Goal: Task Accomplishment & Management: Manage account settings

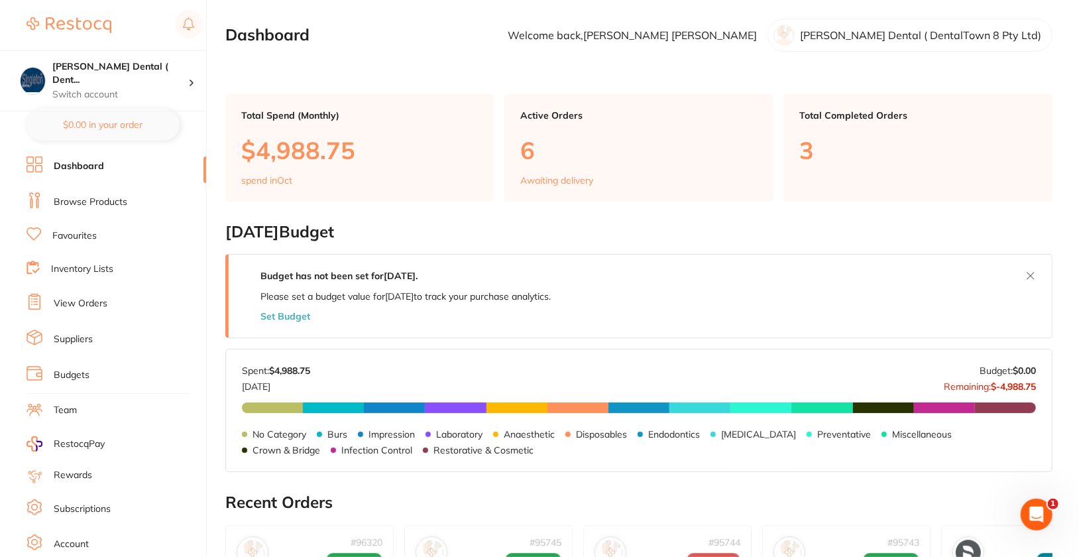
click at [93, 204] on link "Browse Products" at bounding box center [91, 201] width 74 height 13
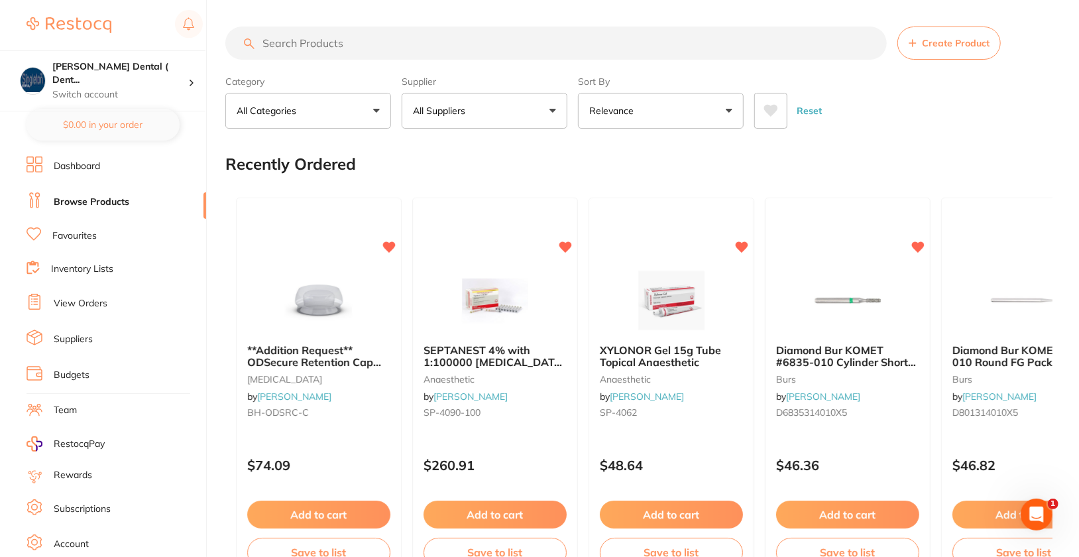
click at [70, 337] on link "Suppliers" at bounding box center [73, 339] width 39 height 13
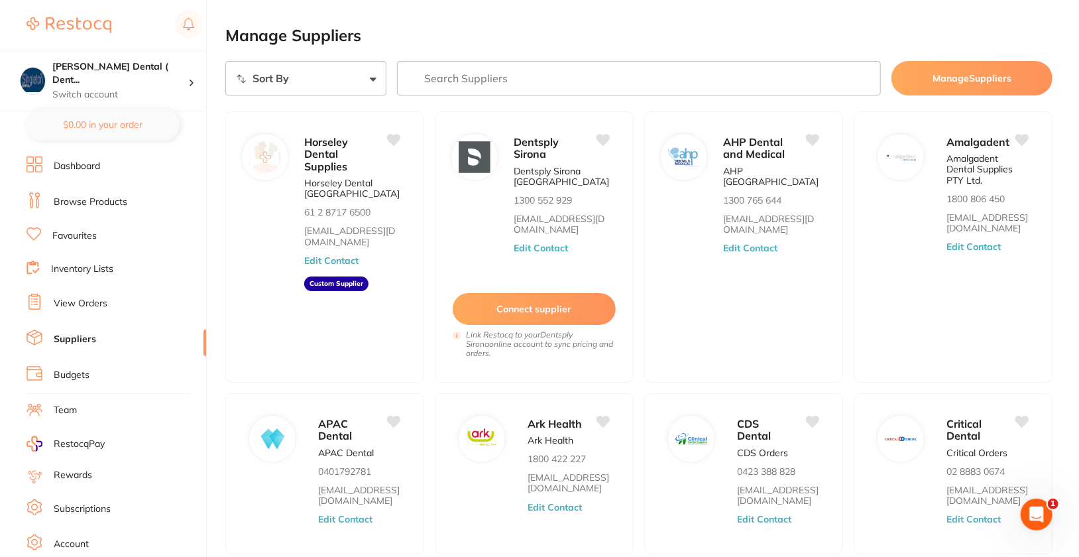
click at [760, 77] on input "search" at bounding box center [639, 78] width 484 height 34
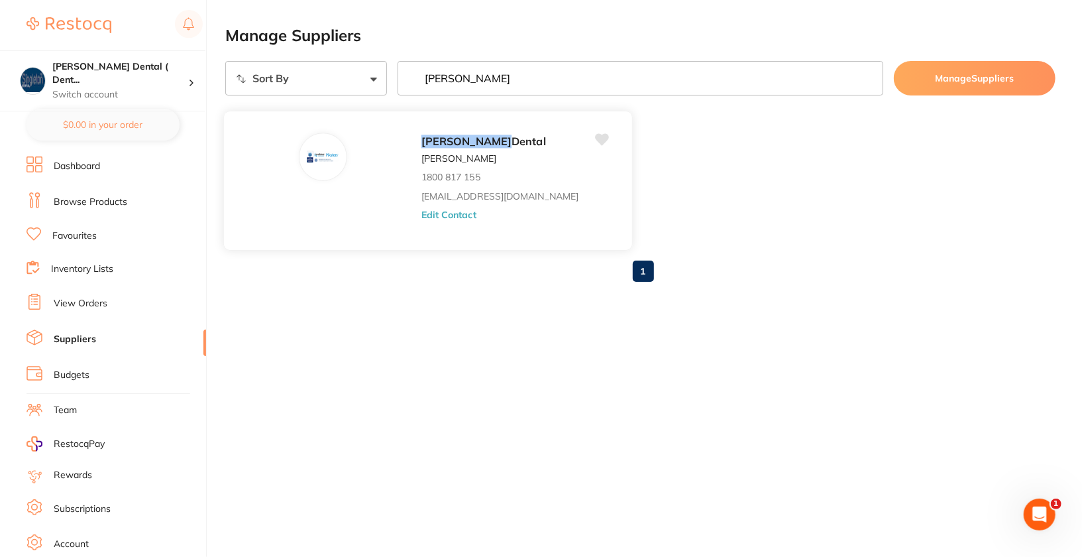
type input "[PERSON_NAME]"
click at [421, 213] on button "Edit Contact" at bounding box center [448, 214] width 55 height 11
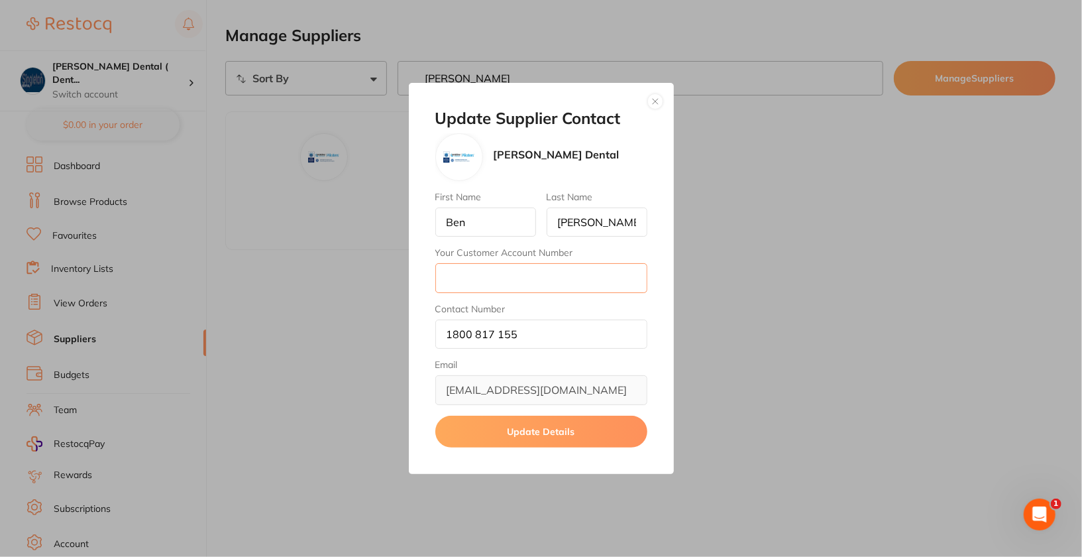
click at [553, 271] on input "Your Customer Account Number" at bounding box center [541, 277] width 212 height 29
paste input "[URL][DOMAIN_NAME]"
click at [523, 282] on input "[URL][DOMAIN_NAME]" at bounding box center [541, 277] width 212 height 29
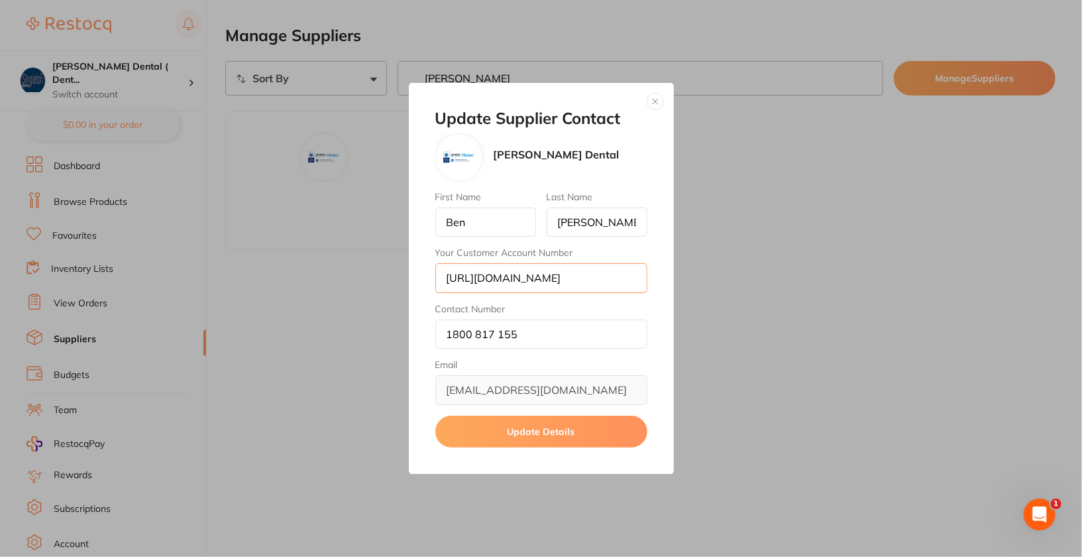
paste input "32056"
type input "32056"
click at [579, 447] on div "Update Supplier Contact [PERSON_NAME] Dental First Name [PERSON_NAME] Last Name…" at bounding box center [541, 278] width 265 height 391
click at [580, 431] on button "Update Details" at bounding box center [541, 432] width 212 height 32
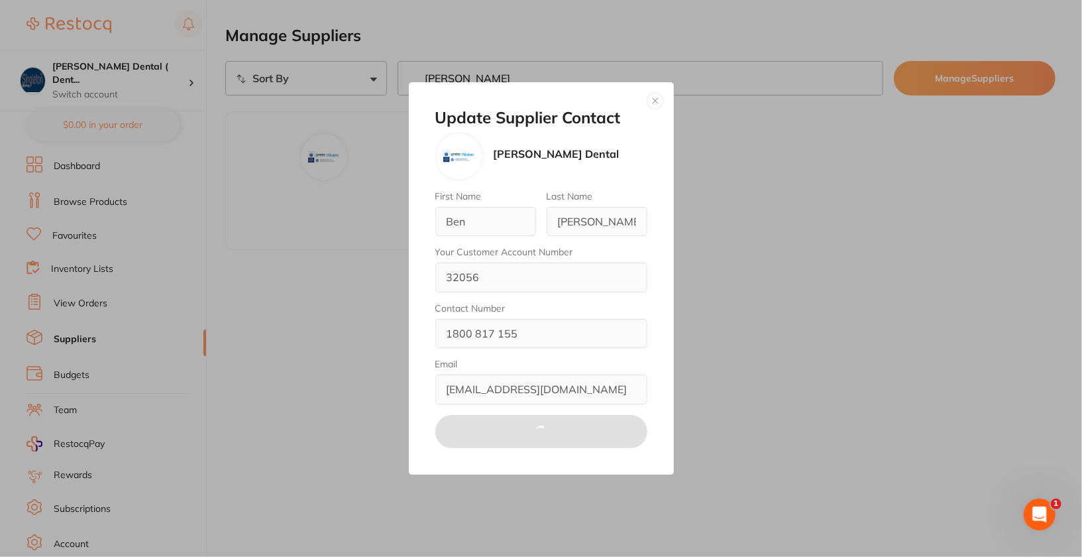
click at [649, 97] on button "button" at bounding box center [655, 101] width 16 height 16
